Goal: Find specific page/section: Find specific page/section

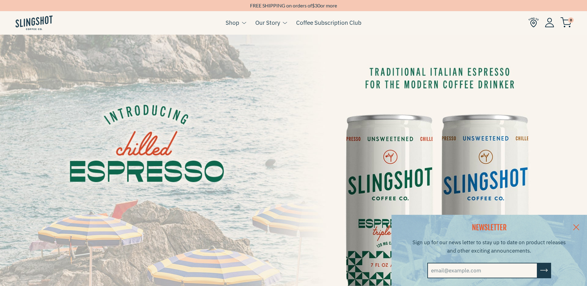
click at [581, 226] on link at bounding box center [577, 227] width 22 height 24
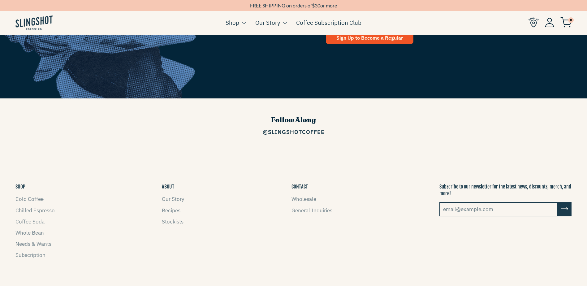
scroll to position [992, 0]
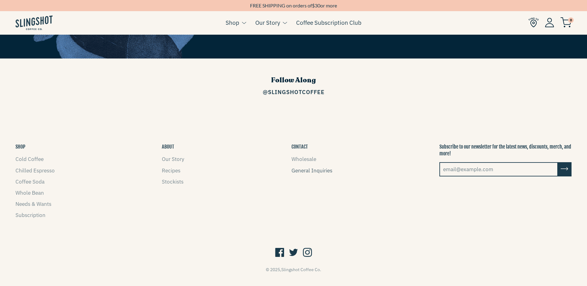
click at [308, 167] on link "General Inquiries" at bounding box center [312, 170] width 41 height 7
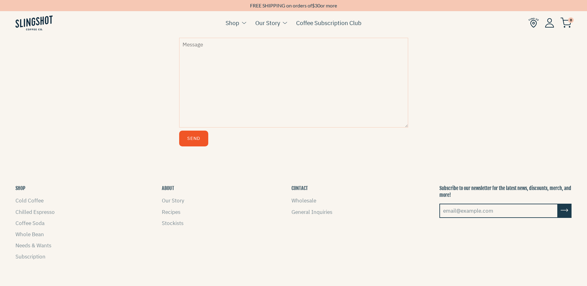
scroll to position [325, 0]
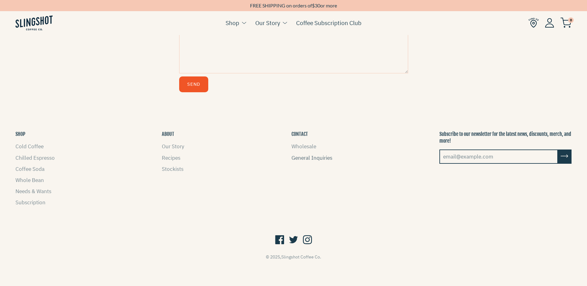
click at [305, 161] on link "General Inquiries" at bounding box center [312, 158] width 41 height 7
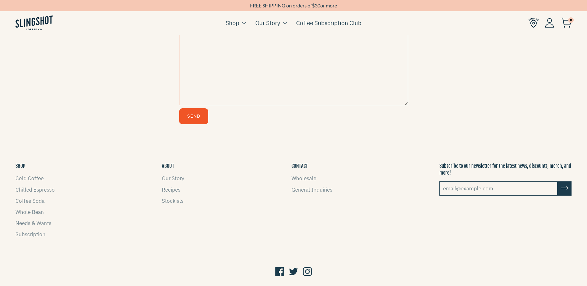
scroll to position [325, 0]
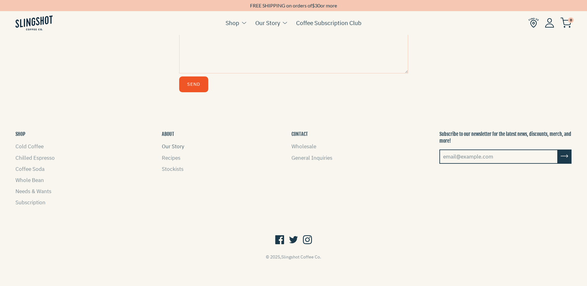
drag, startPoint x: 162, startPoint y: 145, endPoint x: 174, endPoint y: 146, distance: 12.1
click at [162, 145] on link "Our Story" at bounding box center [173, 146] width 22 height 7
